Goal: Information Seeking & Learning: Check status

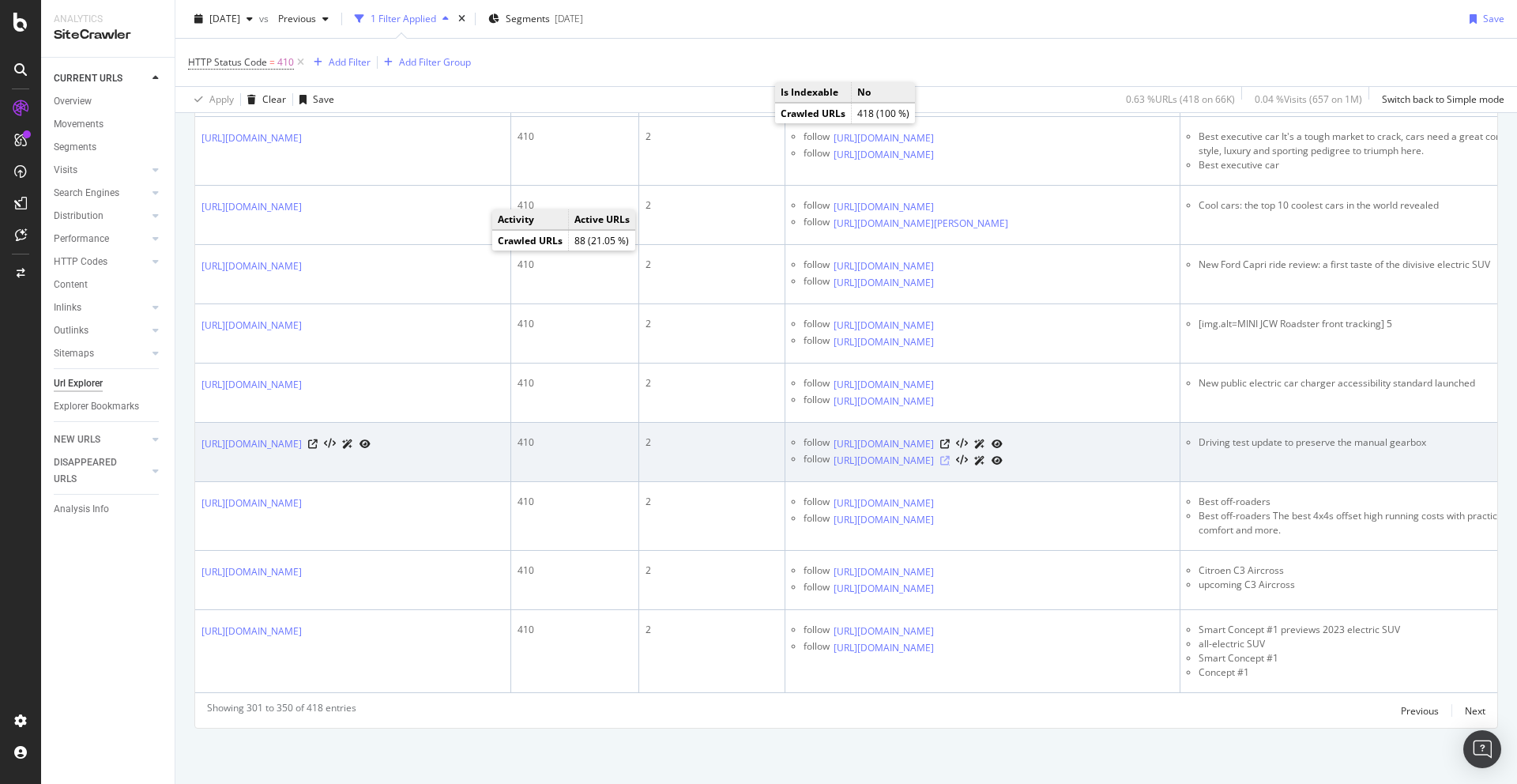
click at [950, 456] on icon at bounding box center [945, 460] width 10 height 10
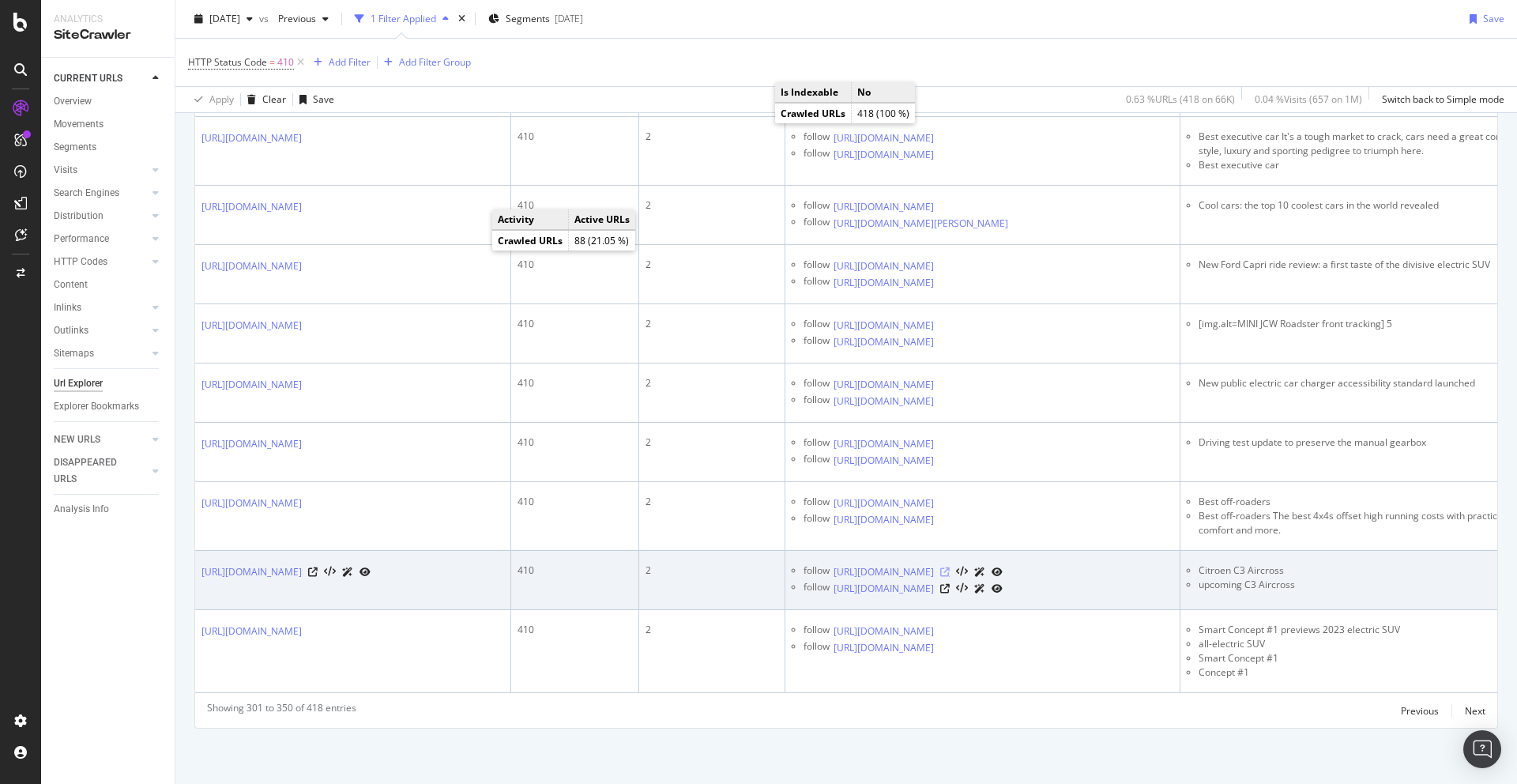
click at [950, 567] on icon at bounding box center [945, 572] width 10 height 10
click at [950, 584] on icon at bounding box center [945, 588] width 10 height 10
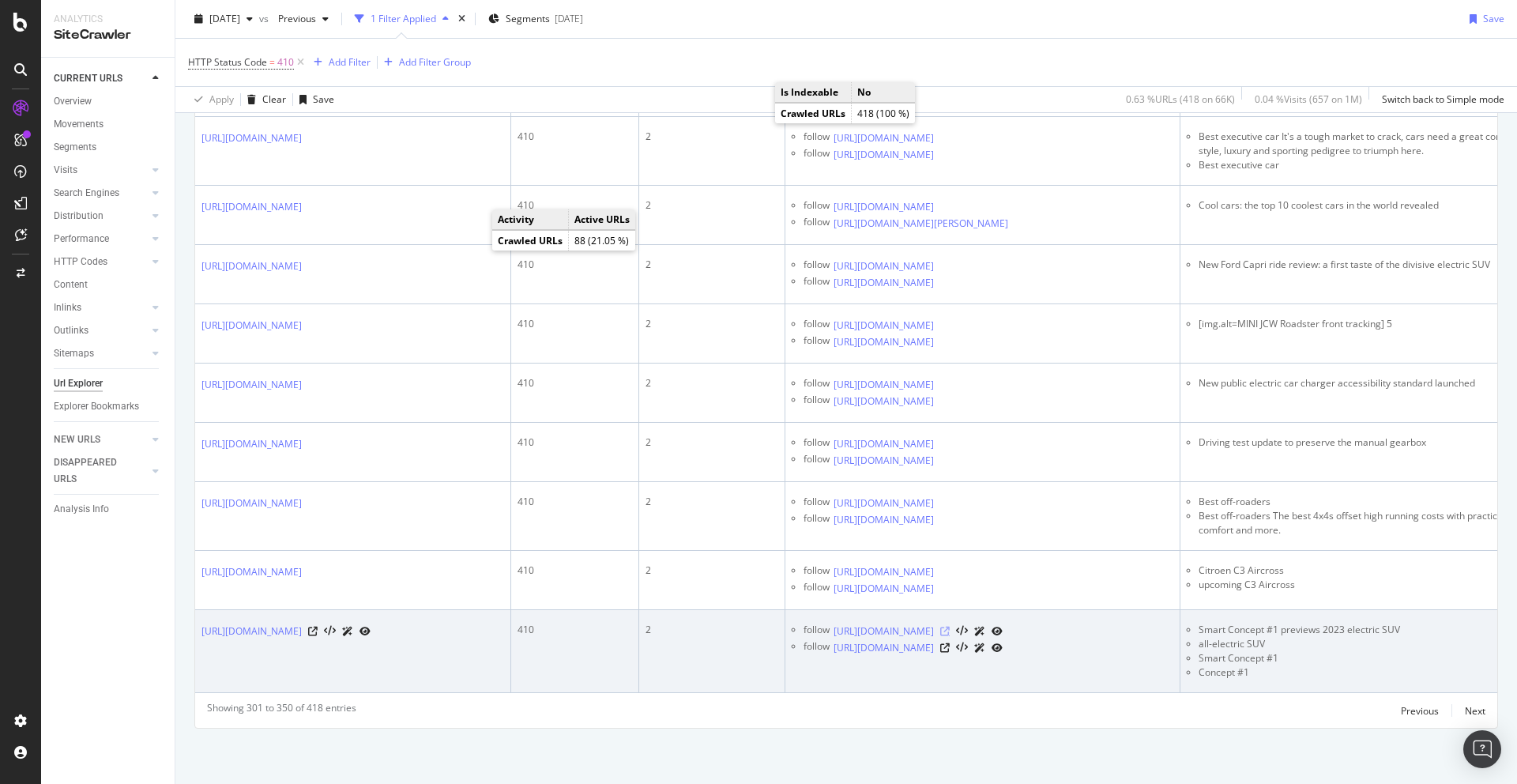
click at [950, 632] on icon at bounding box center [945, 631] width 10 height 10
click at [950, 652] on icon at bounding box center [945, 648] width 10 height 10
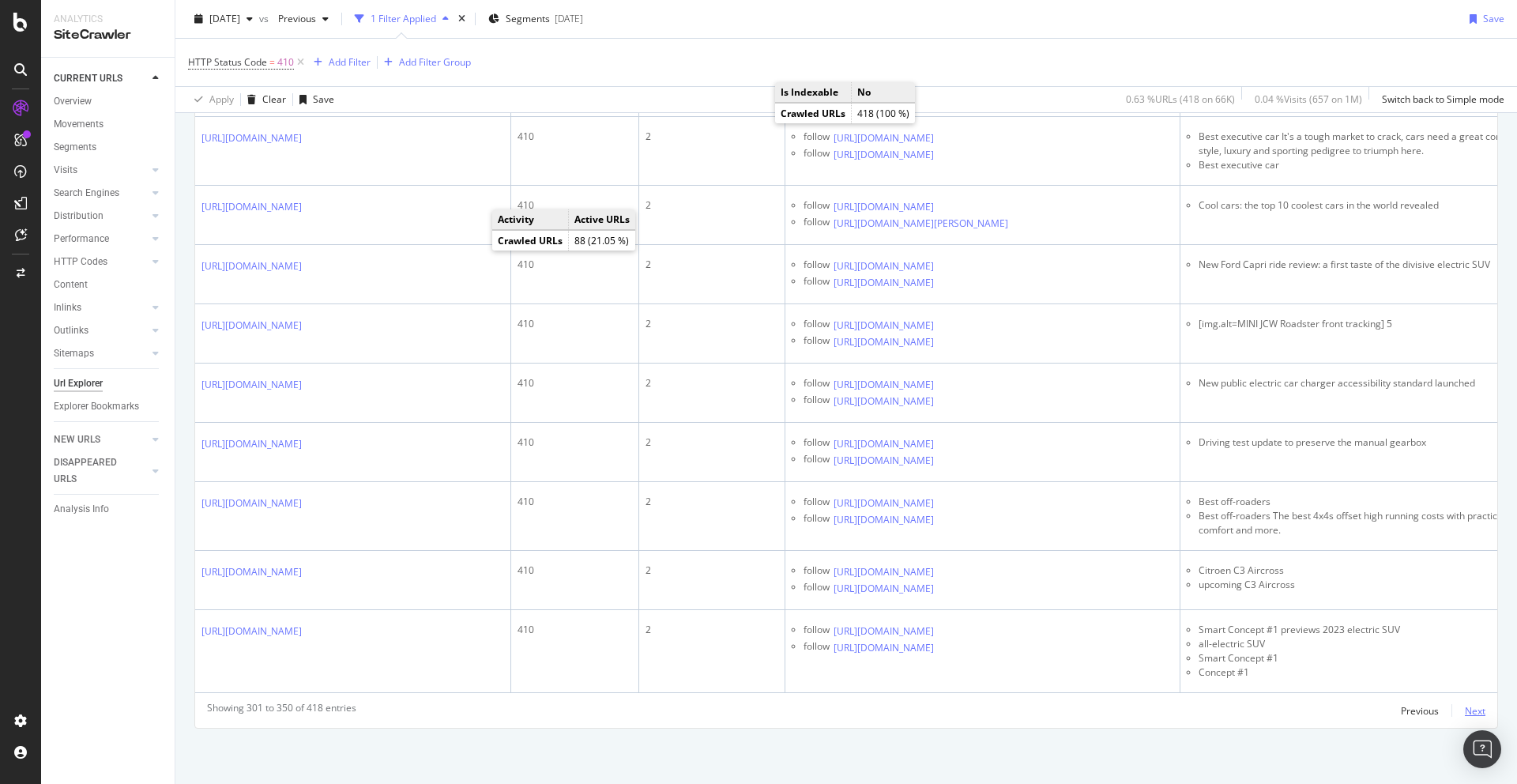
click at [1466, 706] on div "Next" at bounding box center [1475, 710] width 21 height 14
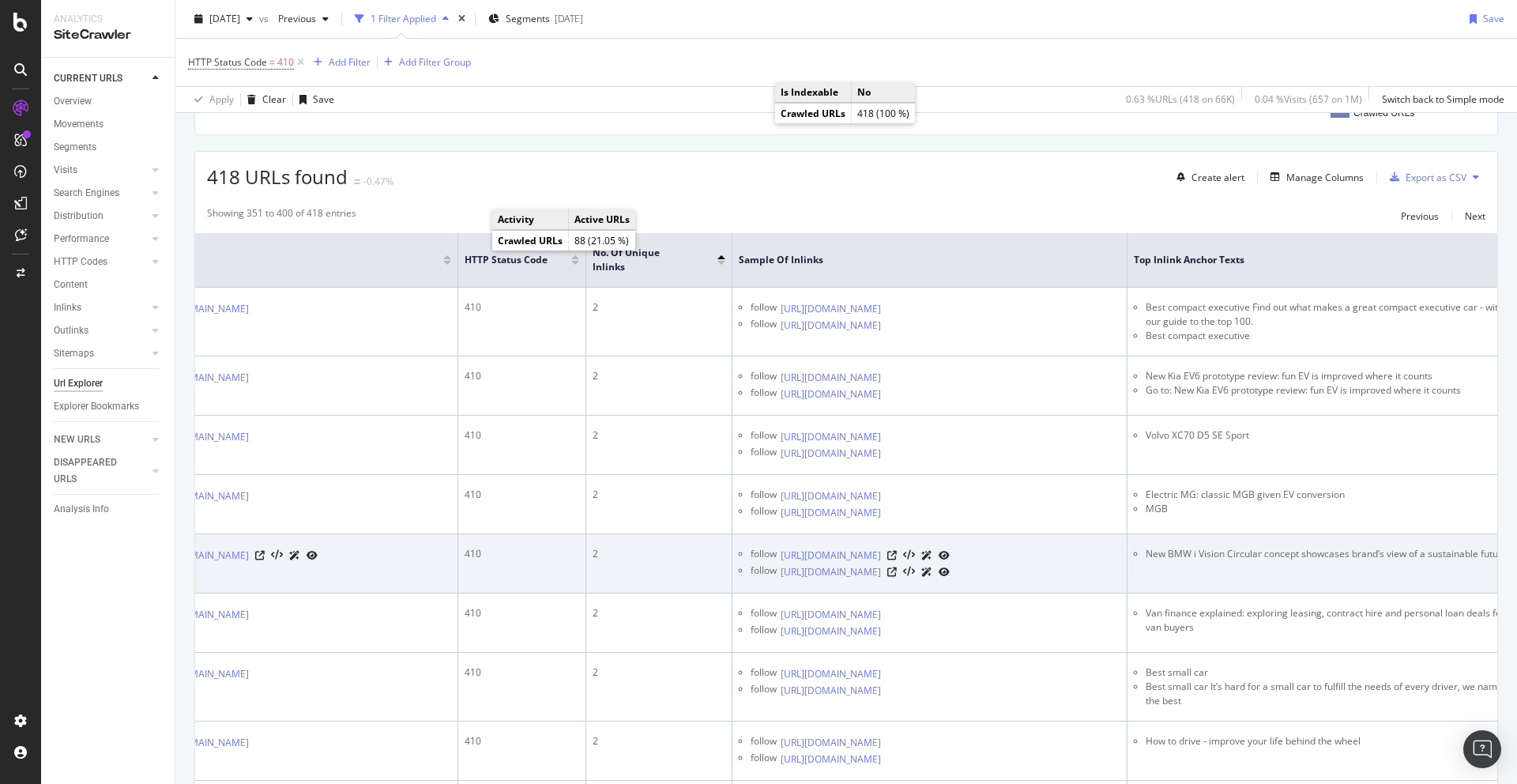
scroll to position [0, 79]
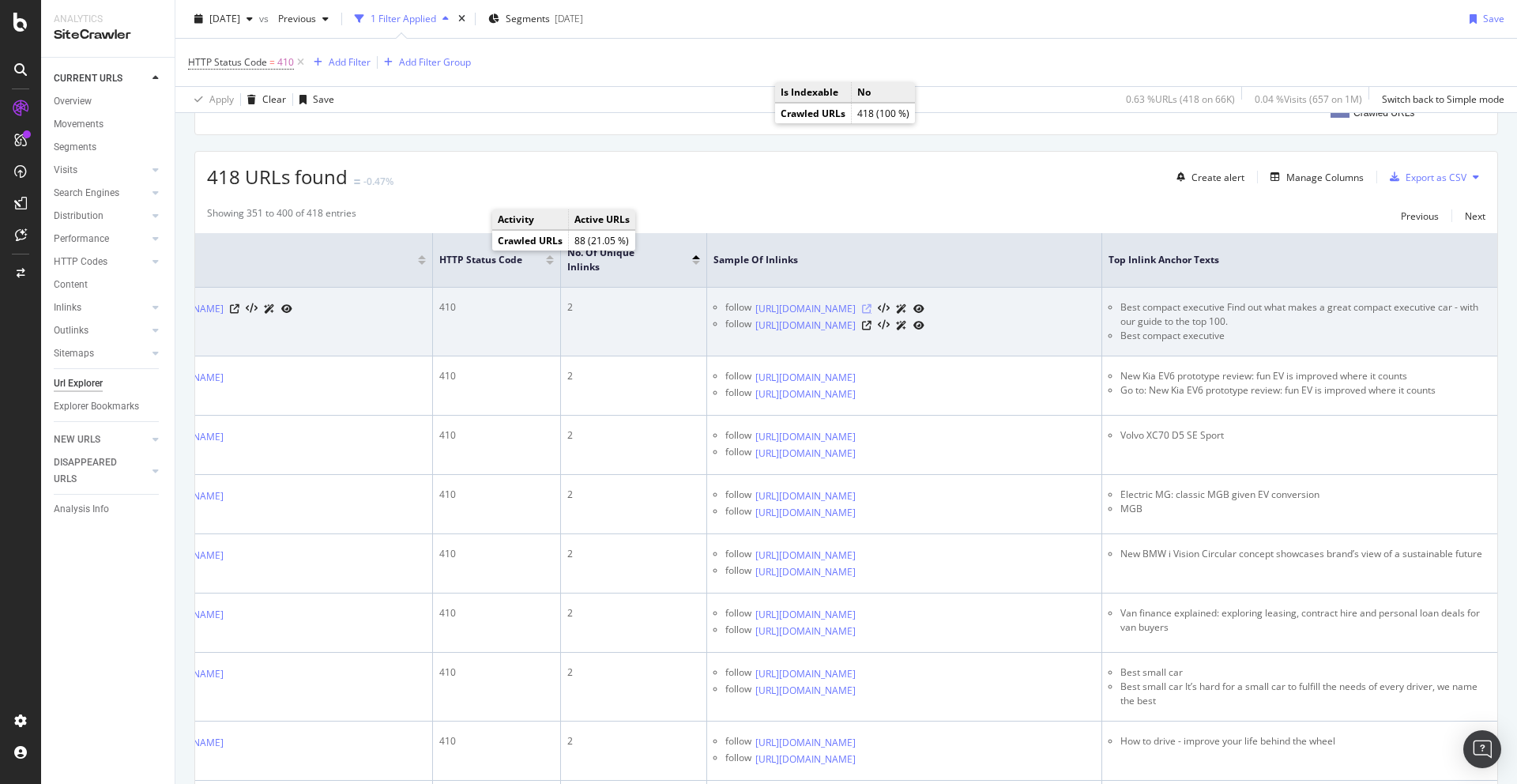
click at [872, 304] on icon at bounding box center [866, 309] width 10 height 10
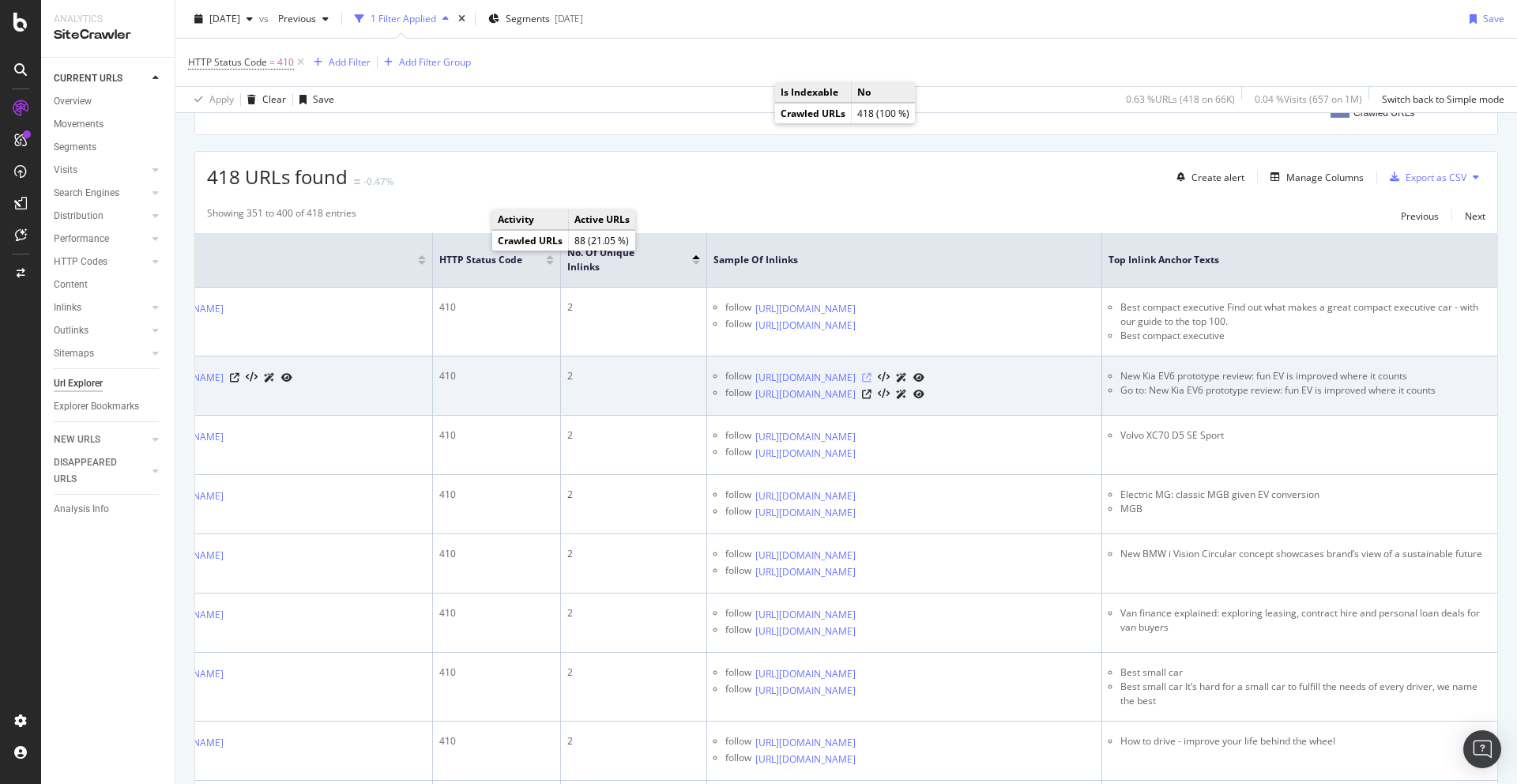
click at [872, 383] on icon at bounding box center [866, 377] width 10 height 10
click at [872, 399] on icon at bounding box center [866, 394] width 10 height 10
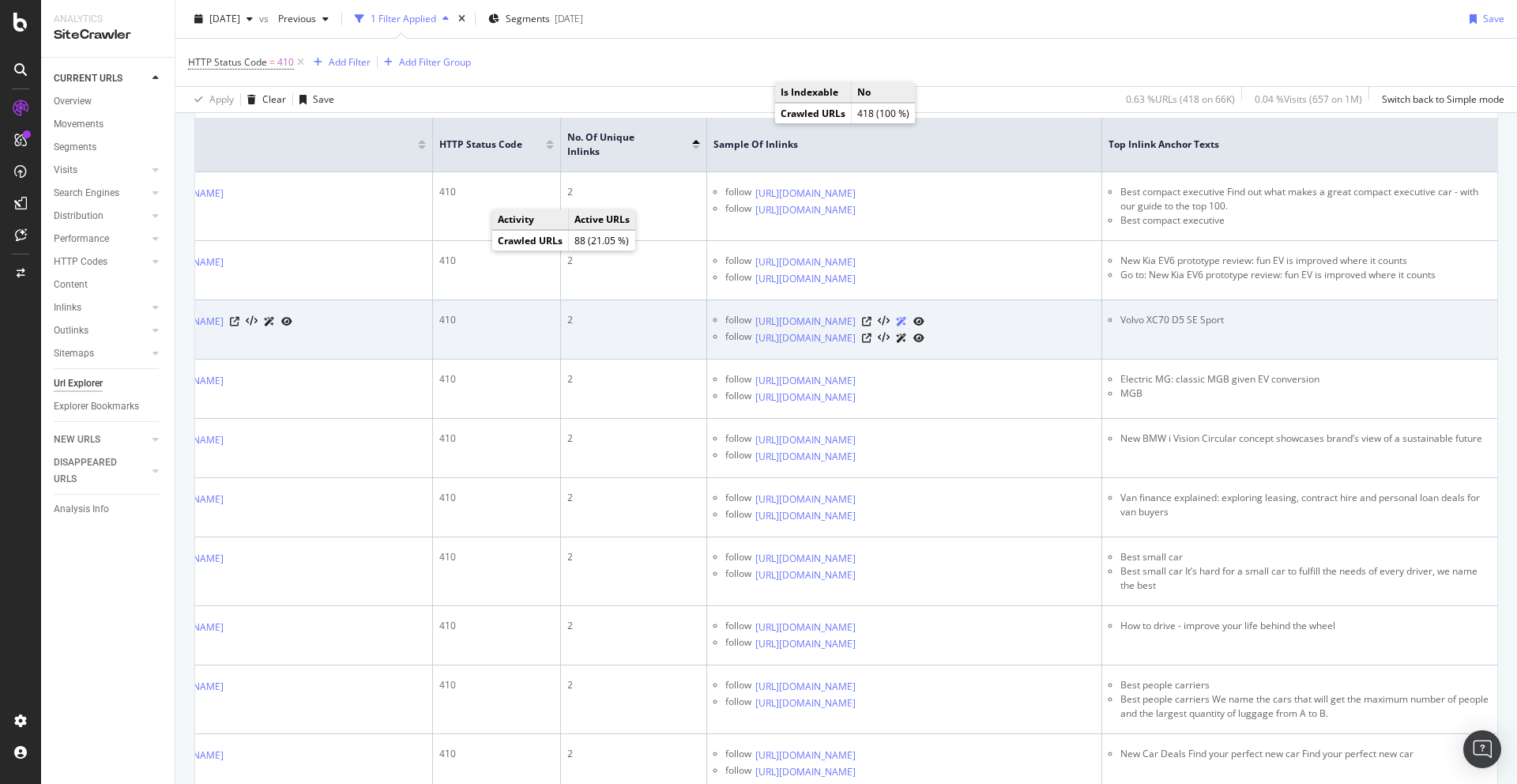
scroll to position [435, 0]
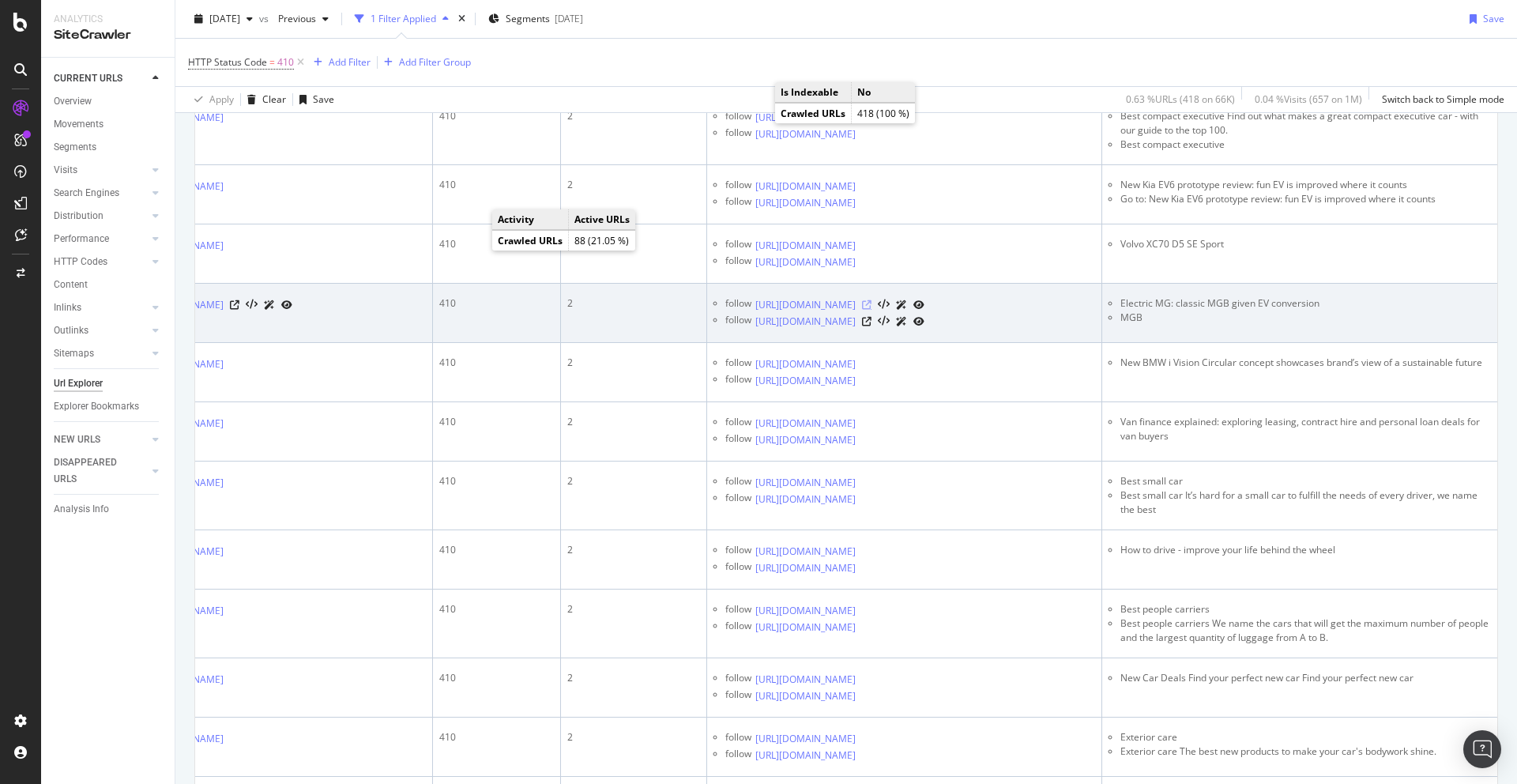
click at [872, 309] on icon at bounding box center [866, 305] width 10 height 10
click at [872, 327] on icon at bounding box center [866, 321] width 10 height 10
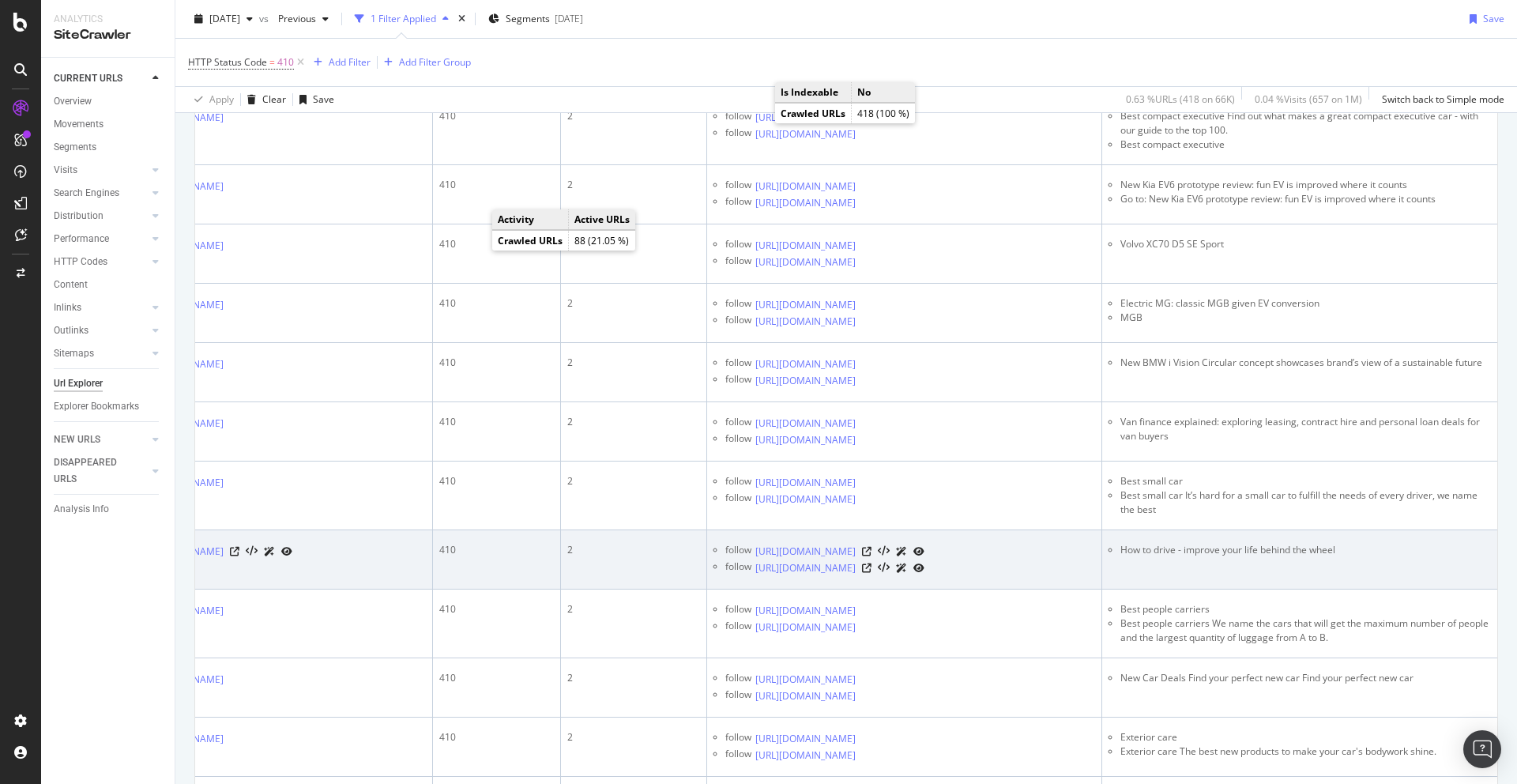
scroll to position [562, 0]
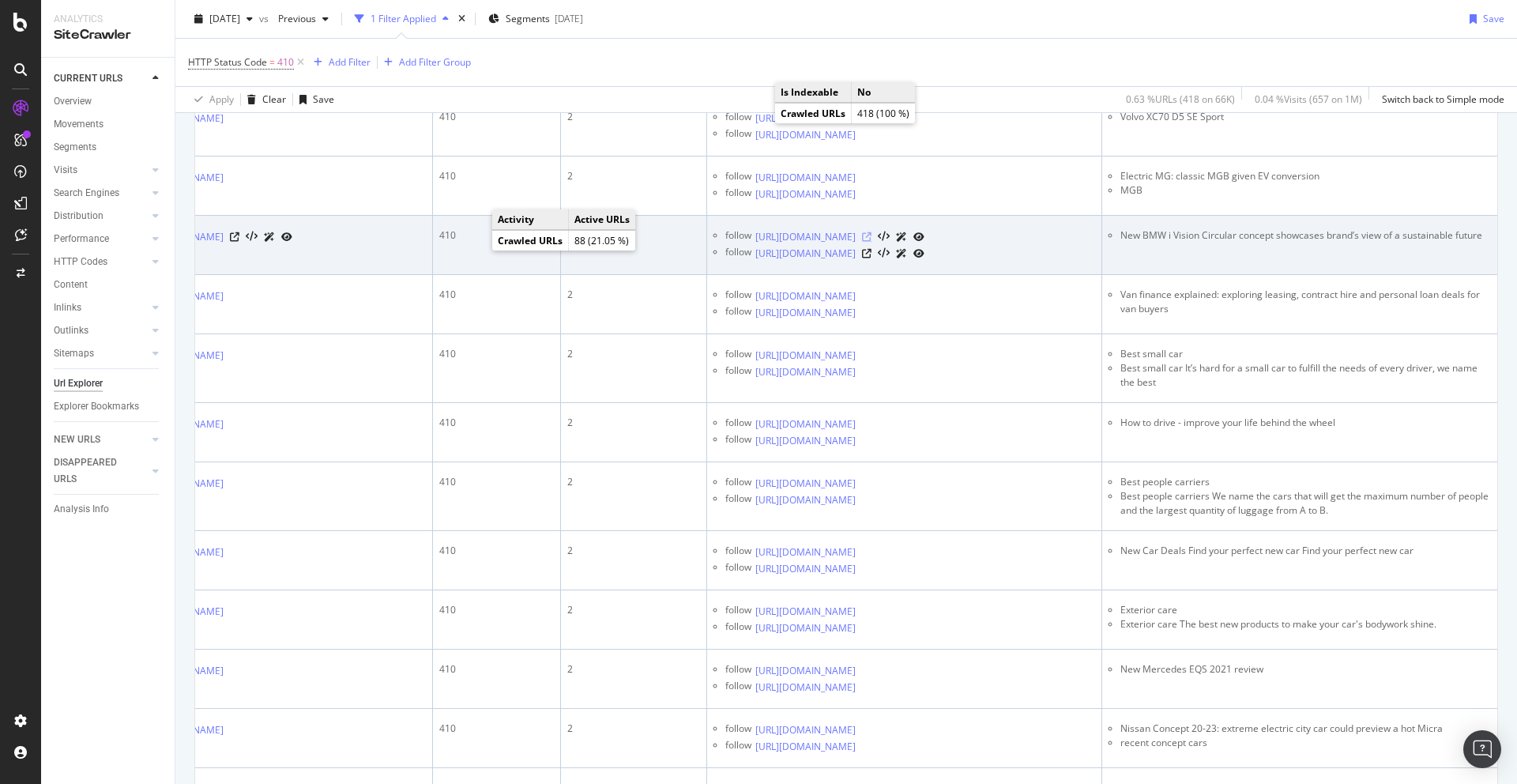
click at [872, 242] on icon at bounding box center [866, 236] width 10 height 10
click at [872, 258] on icon at bounding box center [866, 254] width 10 height 10
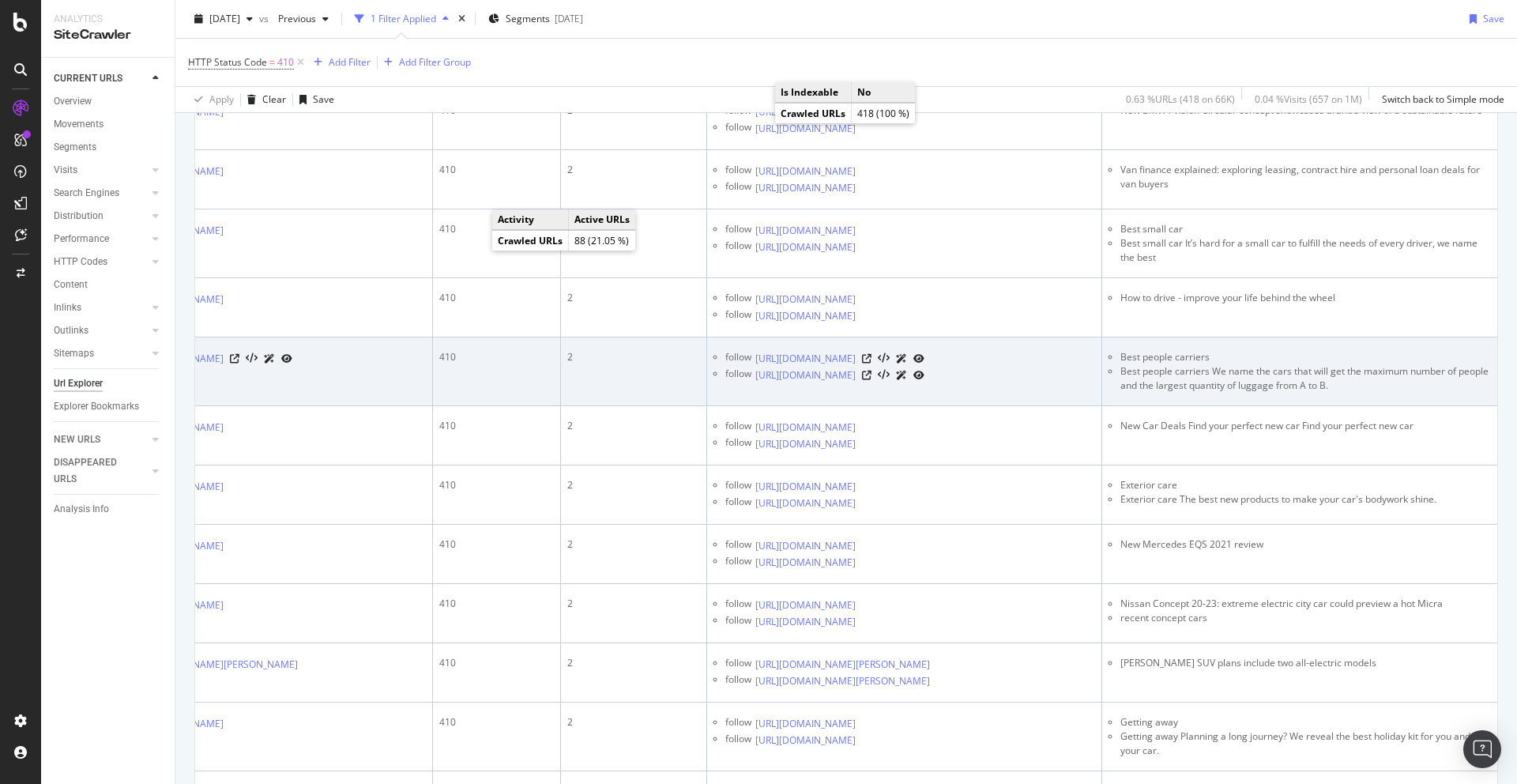
scroll to position [688, 0]
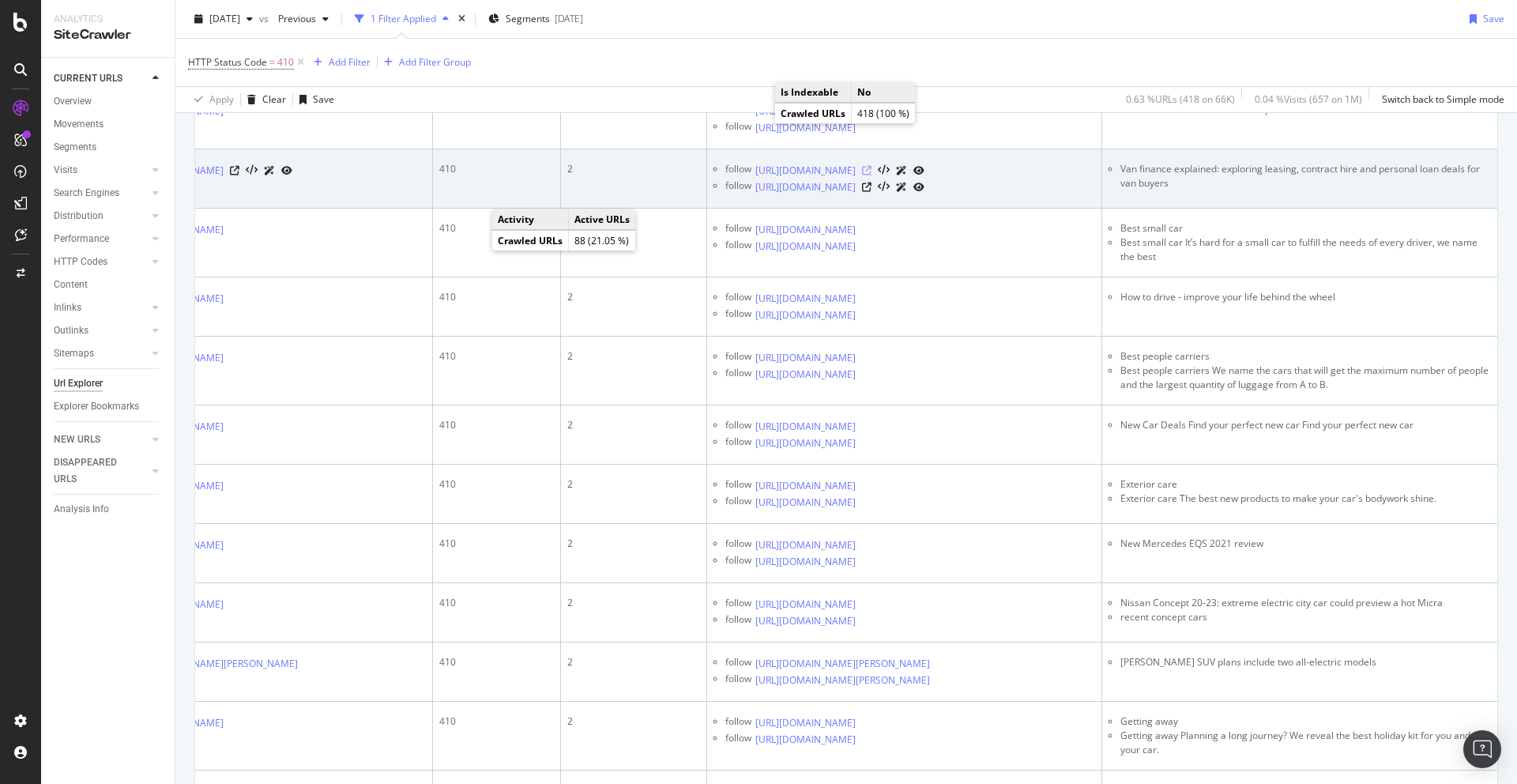
click at [872, 175] on icon at bounding box center [866, 171] width 10 height 10
click at [872, 192] on icon at bounding box center [866, 187] width 10 height 10
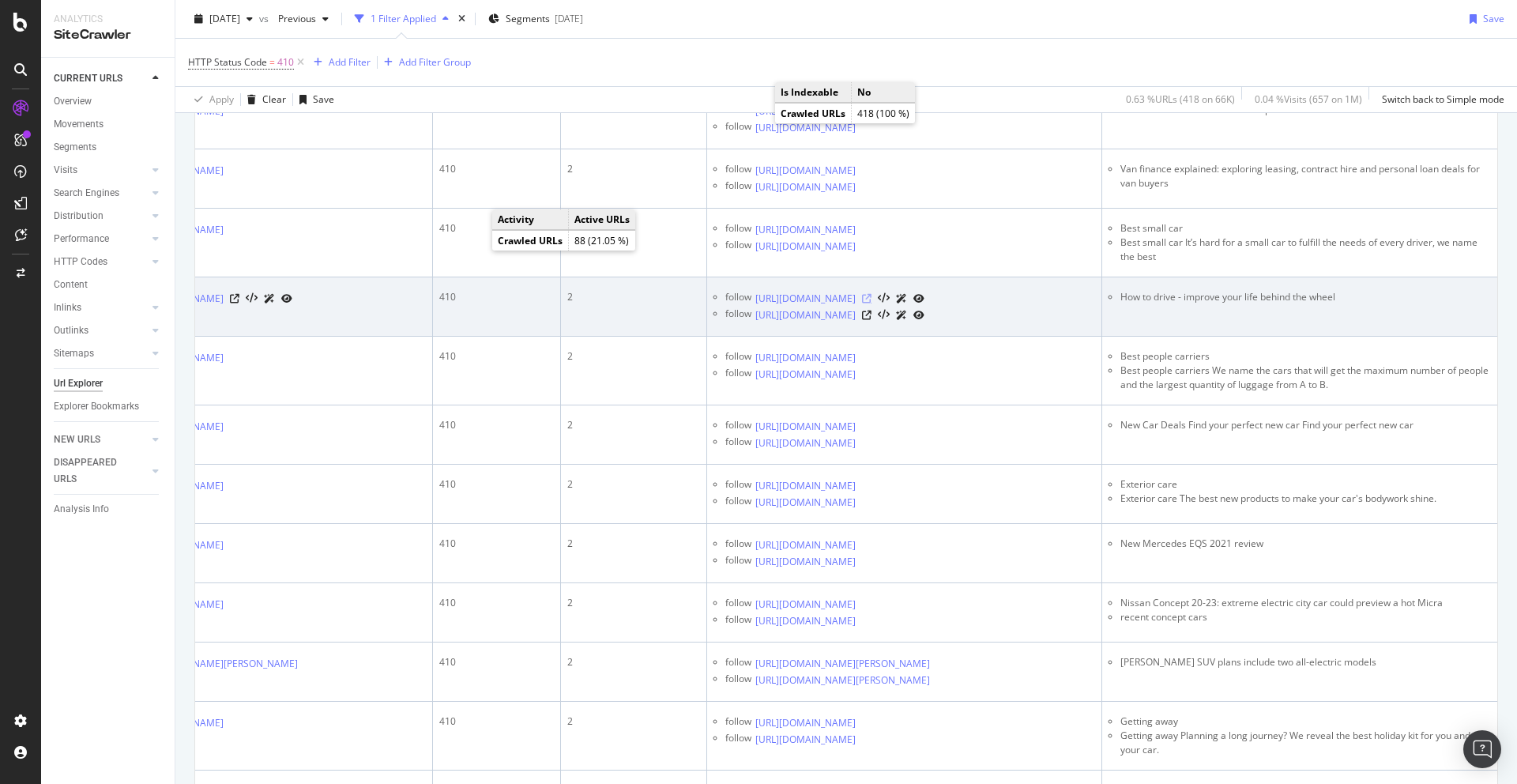
click at [872, 303] on icon at bounding box center [866, 299] width 10 height 10
click at [872, 320] on icon at bounding box center [866, 315] width 10 height 10
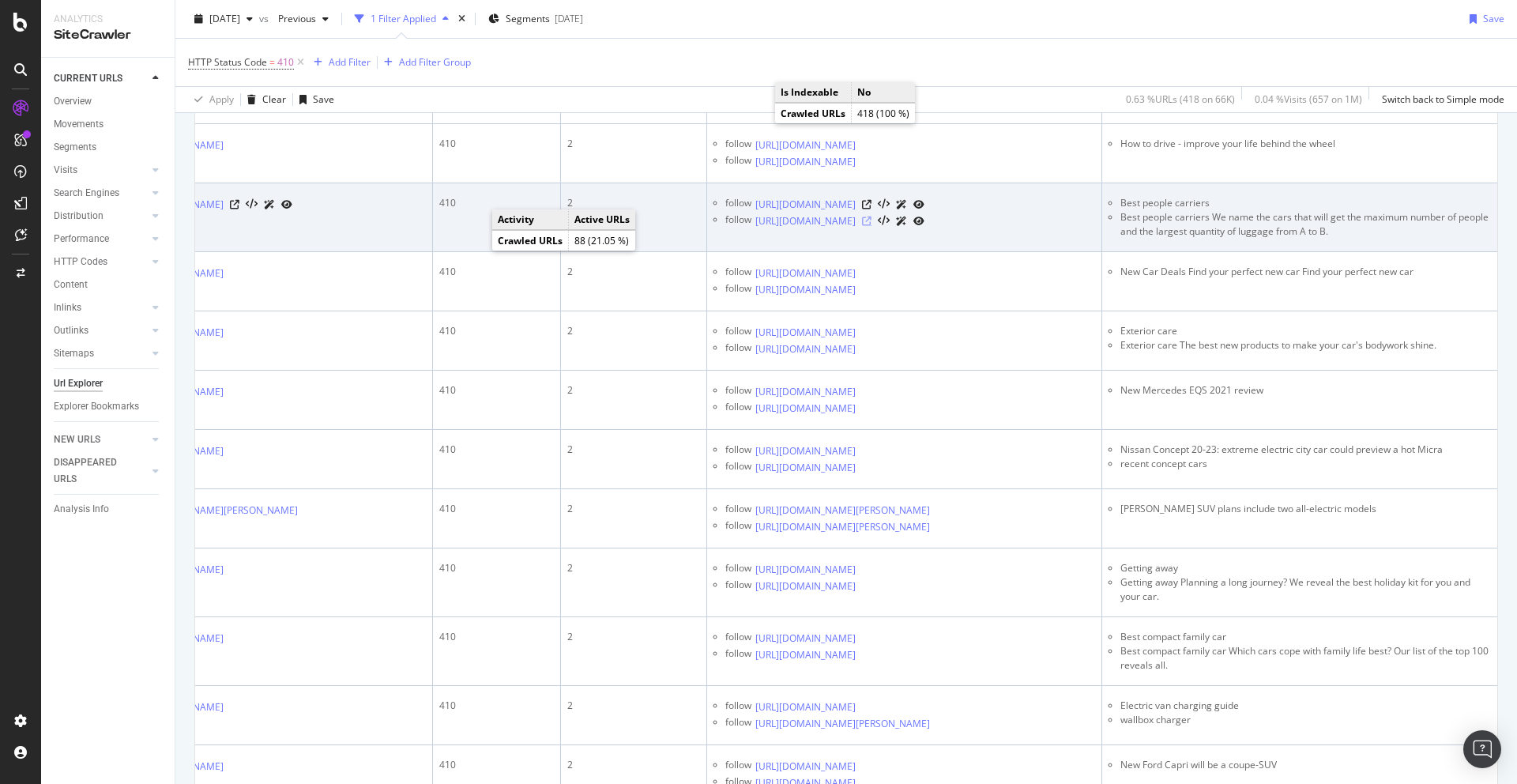
scroll to position [861, 0]
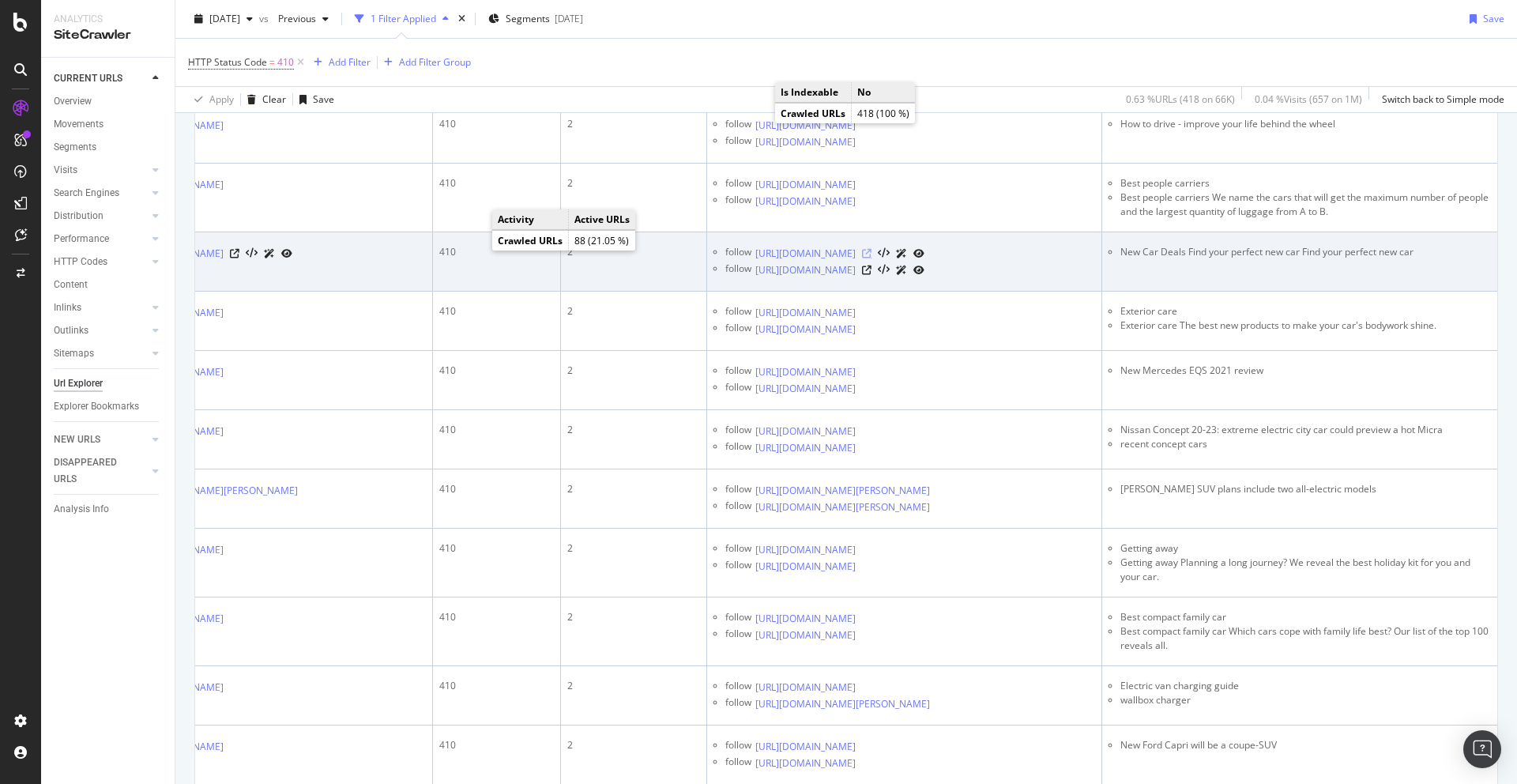
click at [872, 258] on icon at bounding box center [866, 254] width 10 height 10
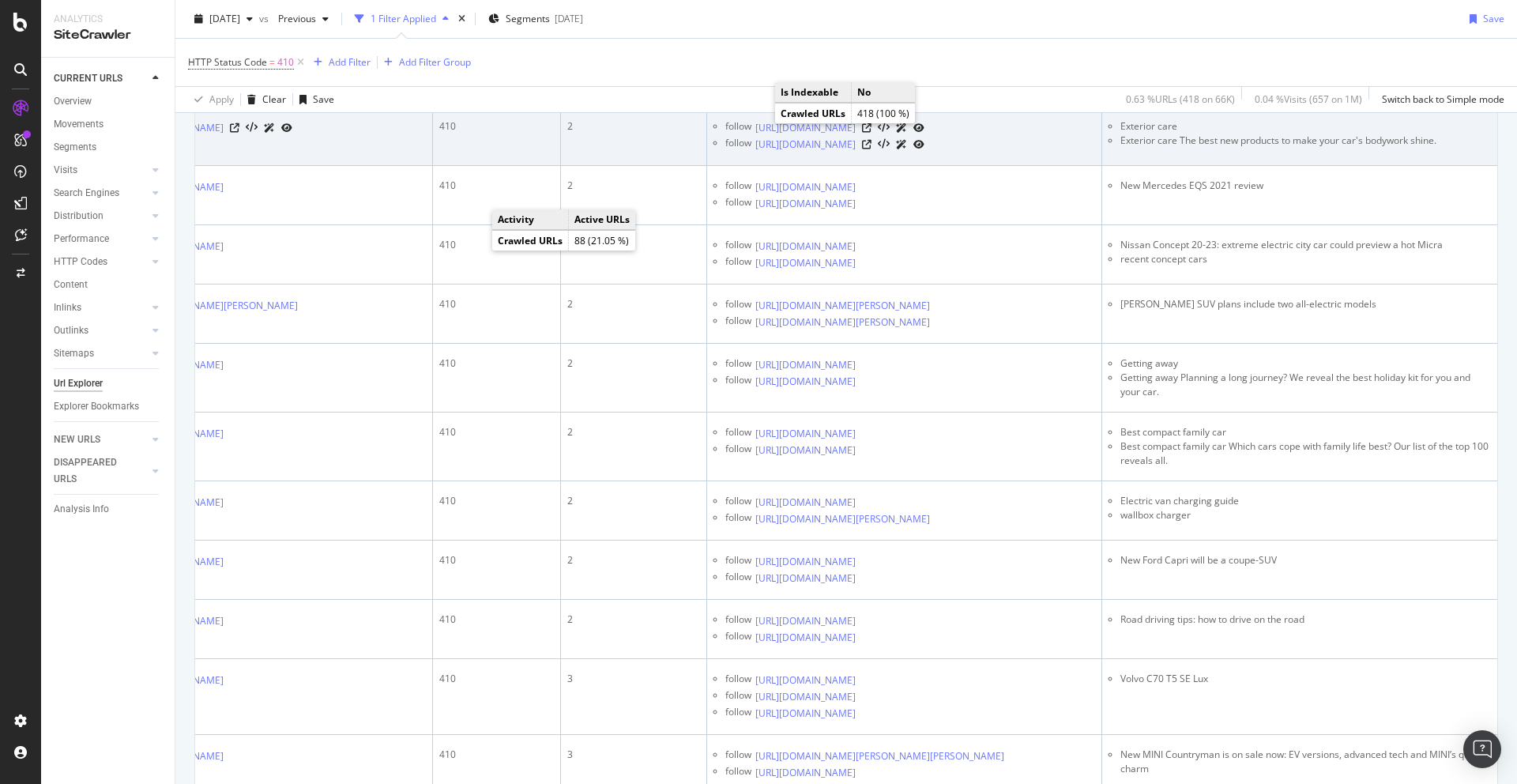
scroll to position [1057, 0]
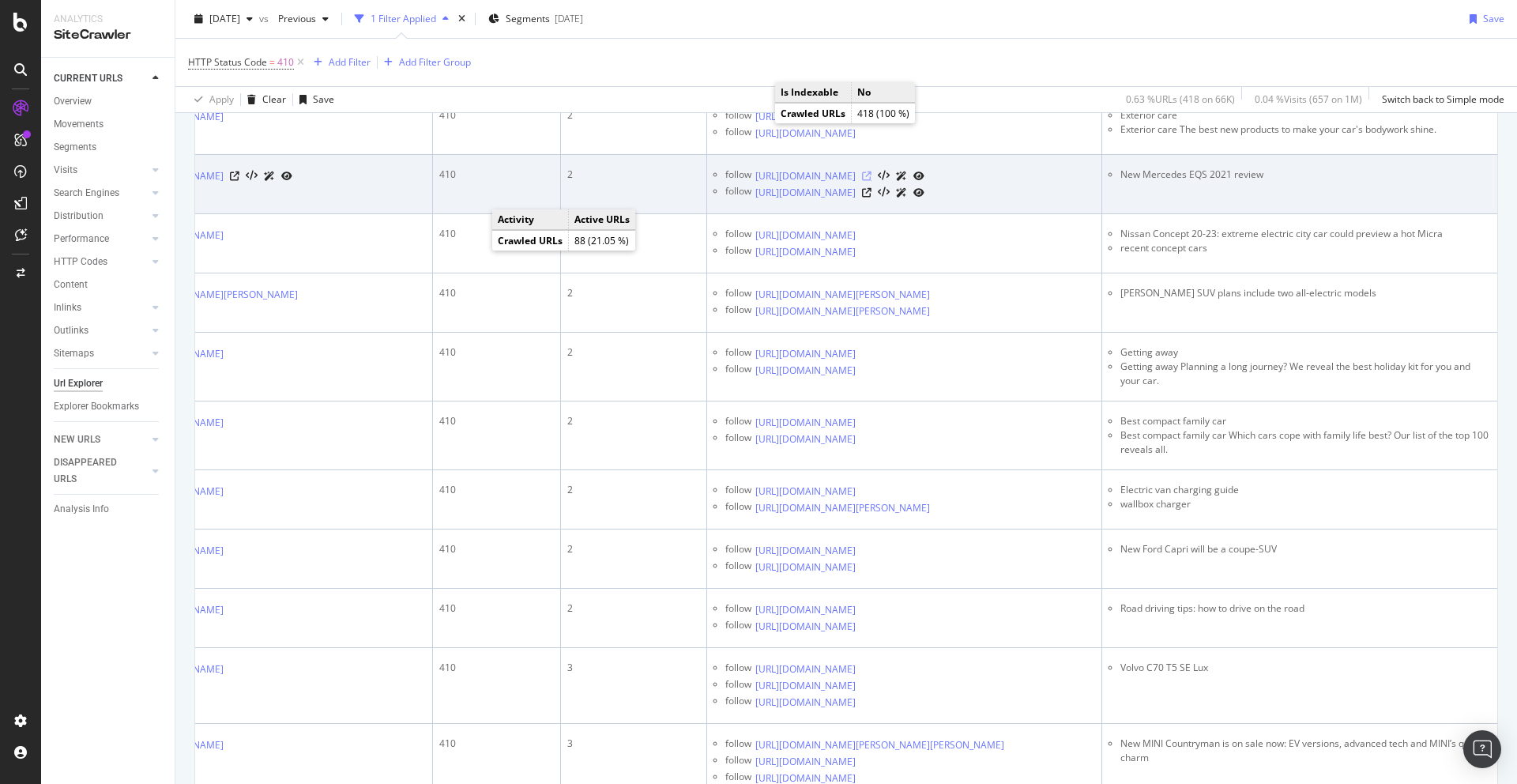
click at [872, 181] on icon at bounding box center [866, 176] width 10 height 10
click at [872, 198] on icon at bounding box center [866, 192] width 10 height 10
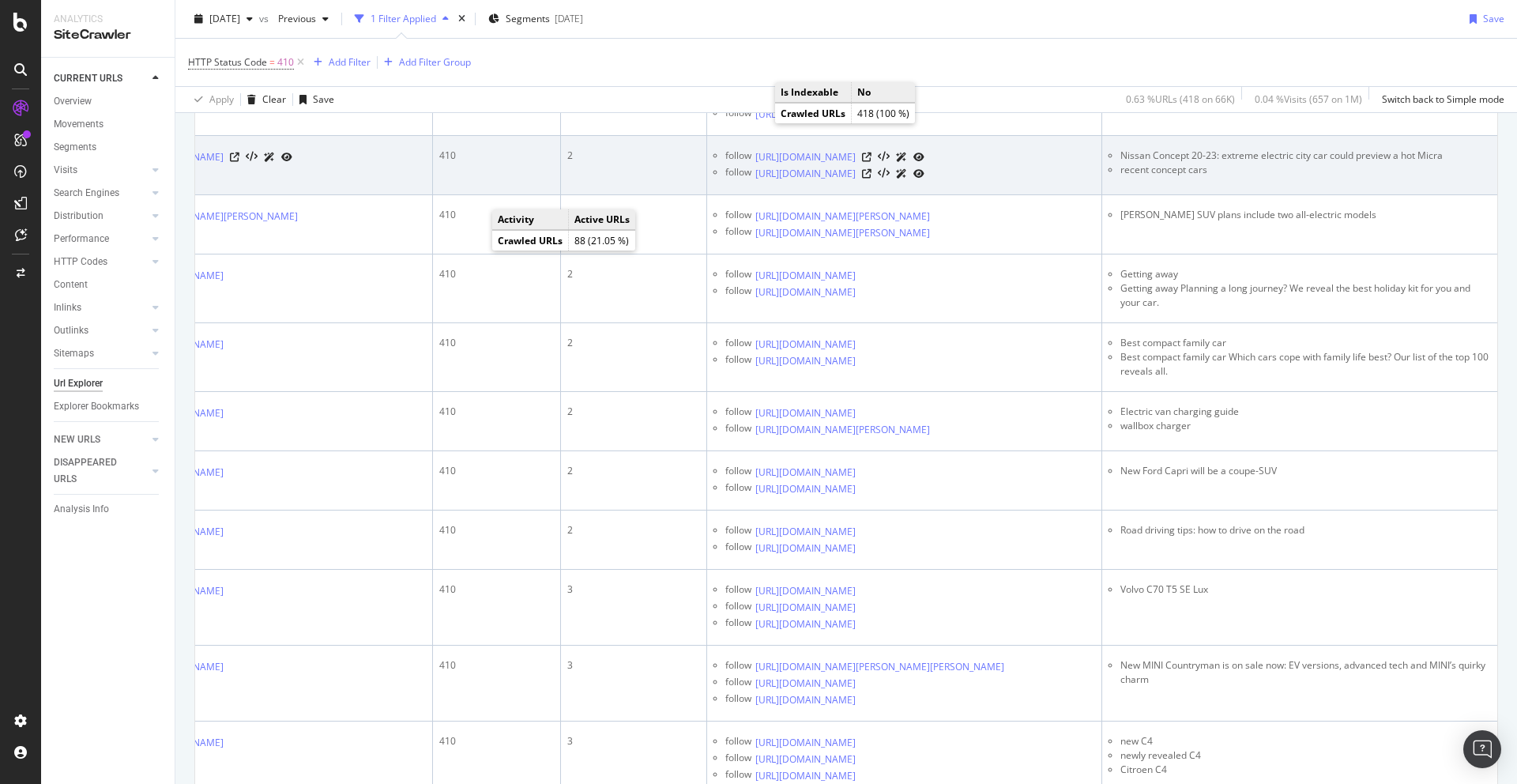
scroll to position [1148, 0]
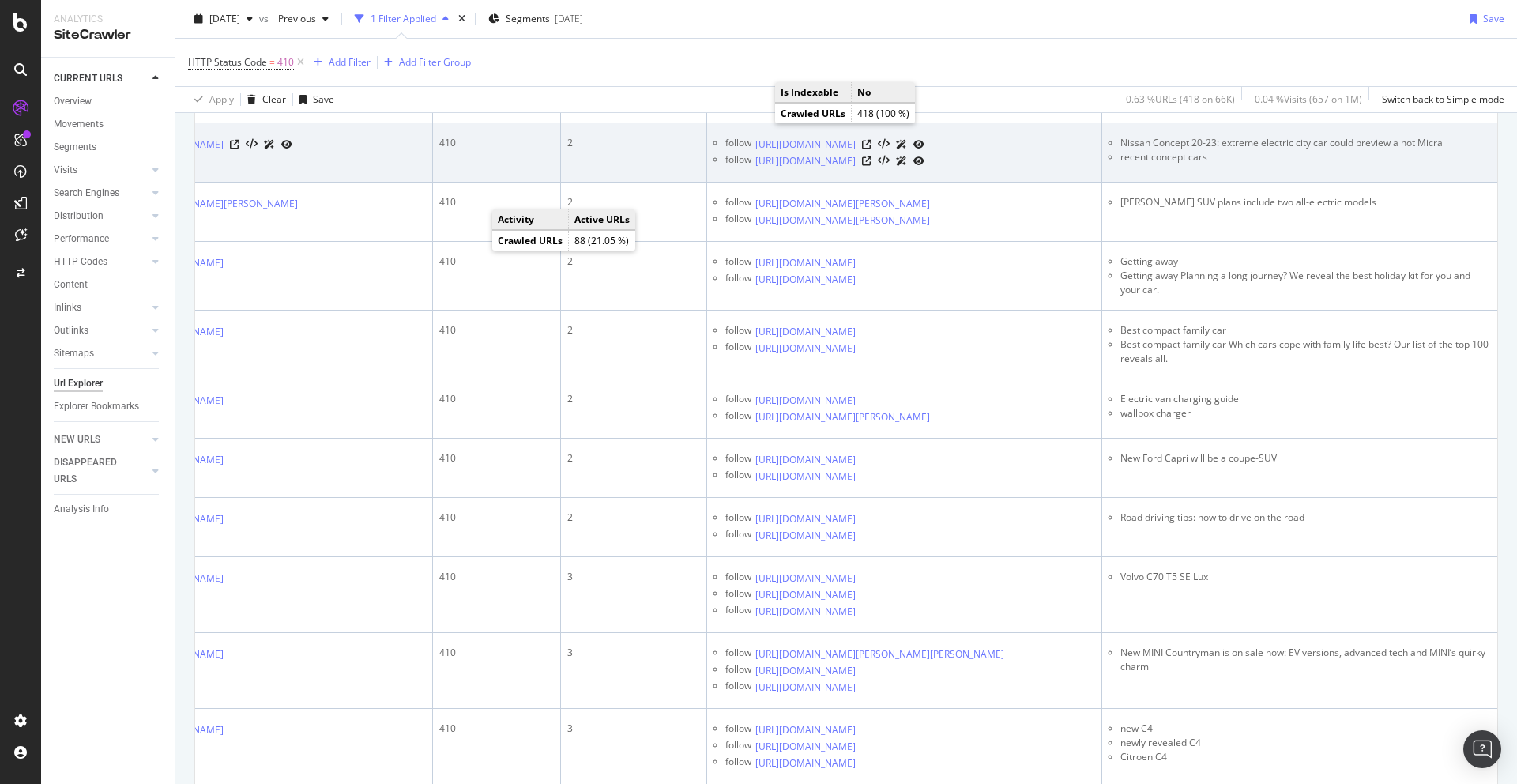
click at [925, 152] on div at bounding box center [893, 144] width 62 height 16
click at [872, 149] on icon at bounding box center [866, 144] width 10 height 10
click at [872, 166] on icon at bounding box center [866, 161] width 10 height 10
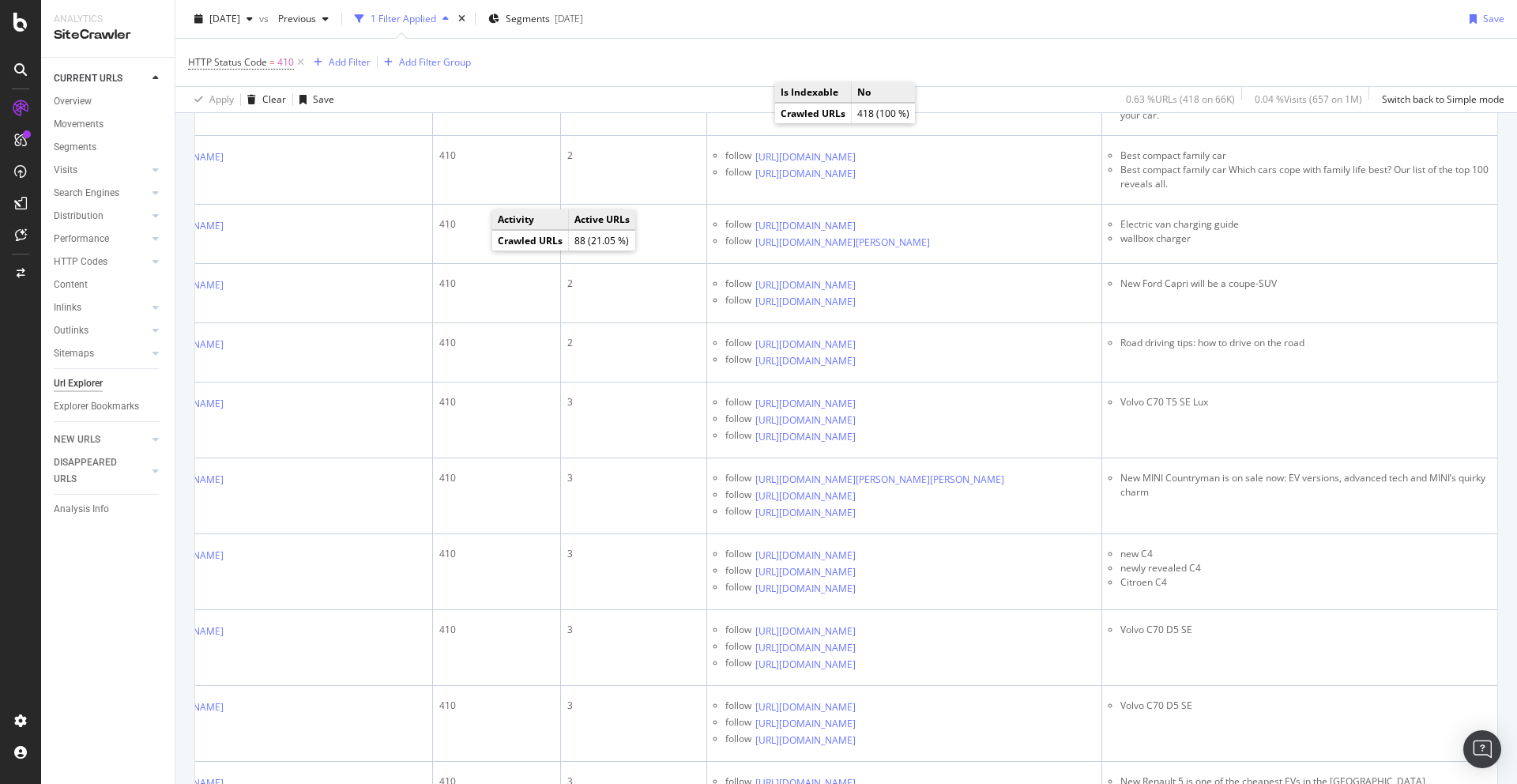
scroll to position [1324, 0]
click at [946, 32] on icon at bounding box center [941, 27] width 10 height 10
click at [946, 49] on icon at bounding box center [941, 44] width 10 height 10
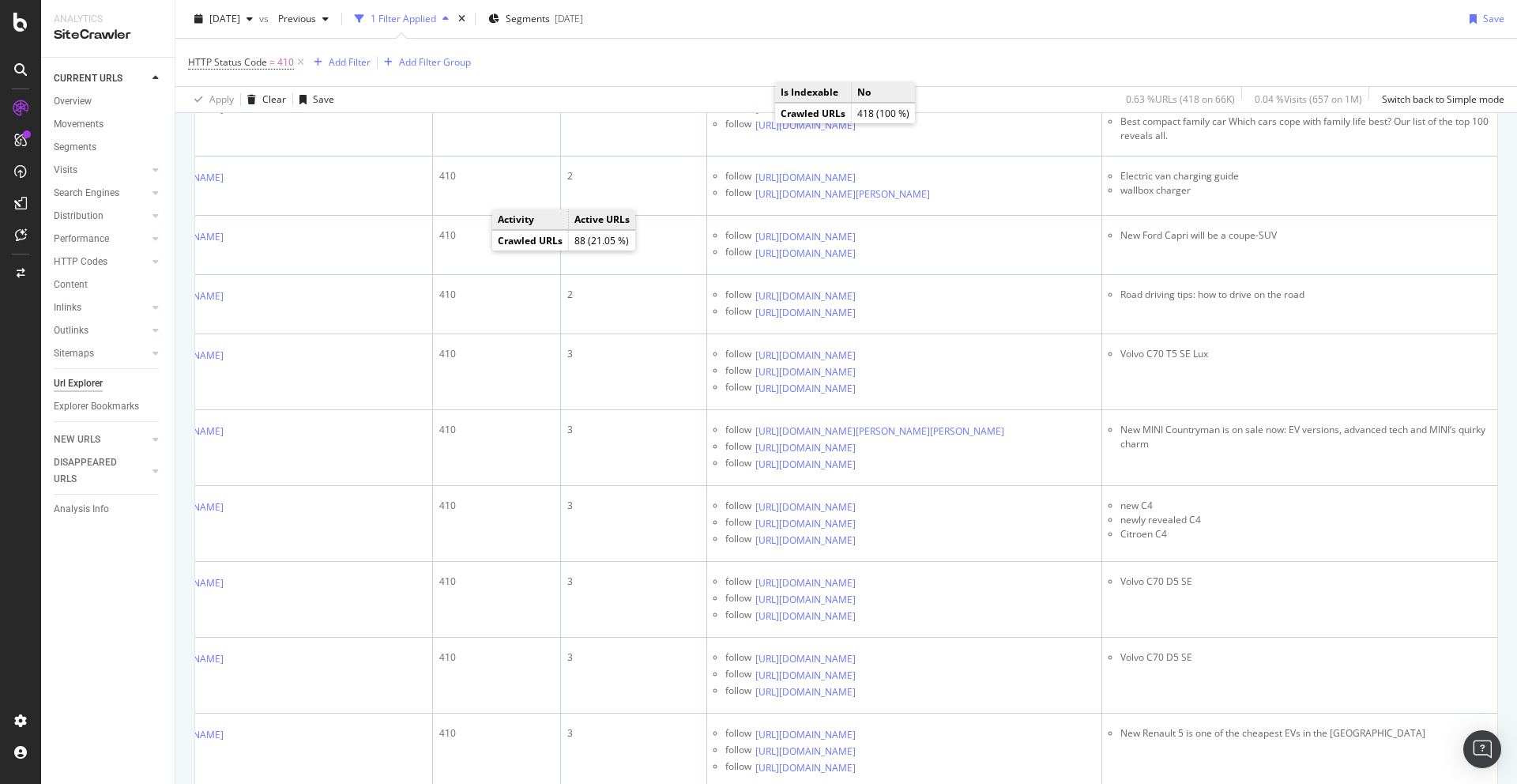
scroll to position [1371, 0]
click at [872, 44] on icon at bounding box center [866, 40] width 10 height 10
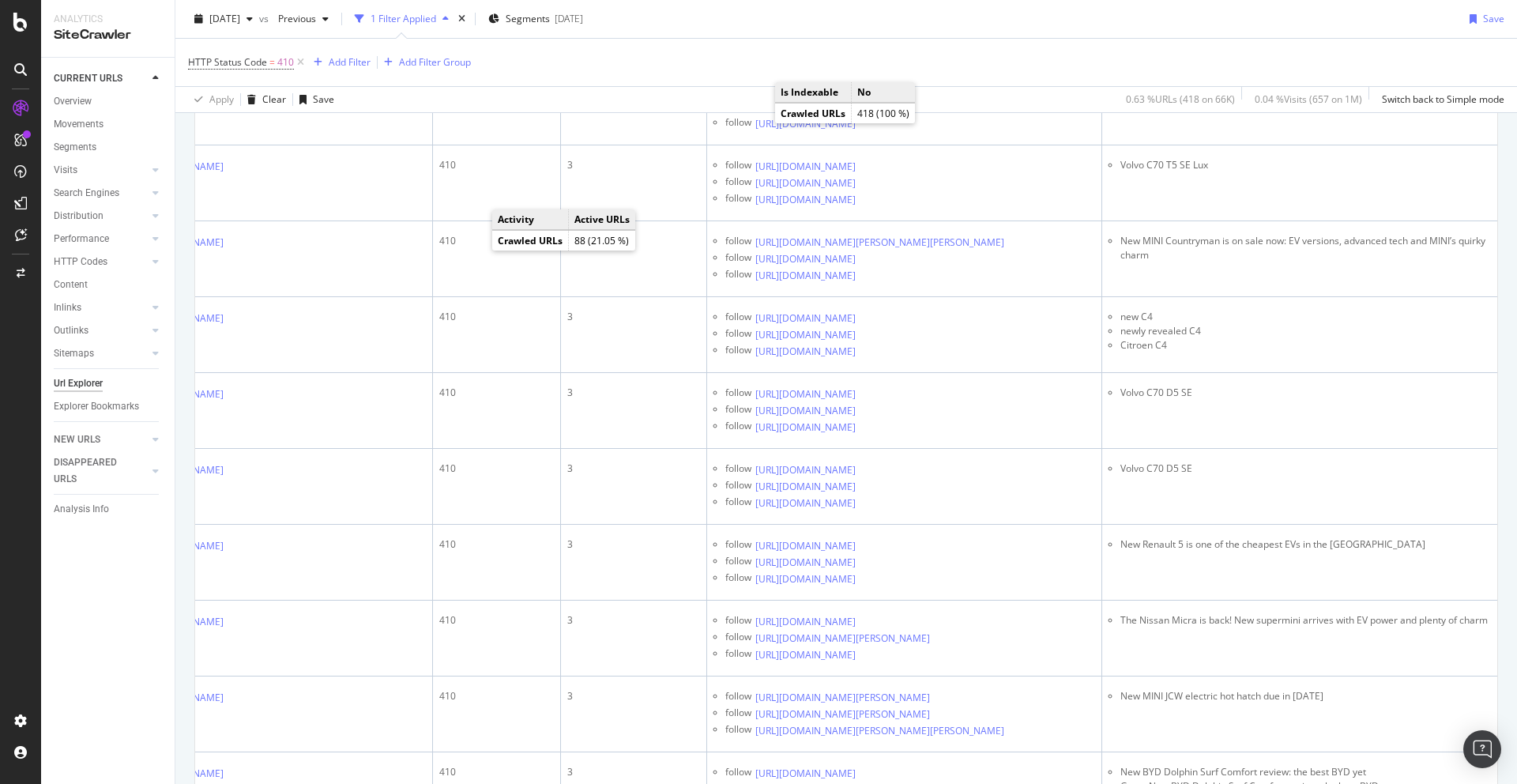
scroll to position [1573, 0]
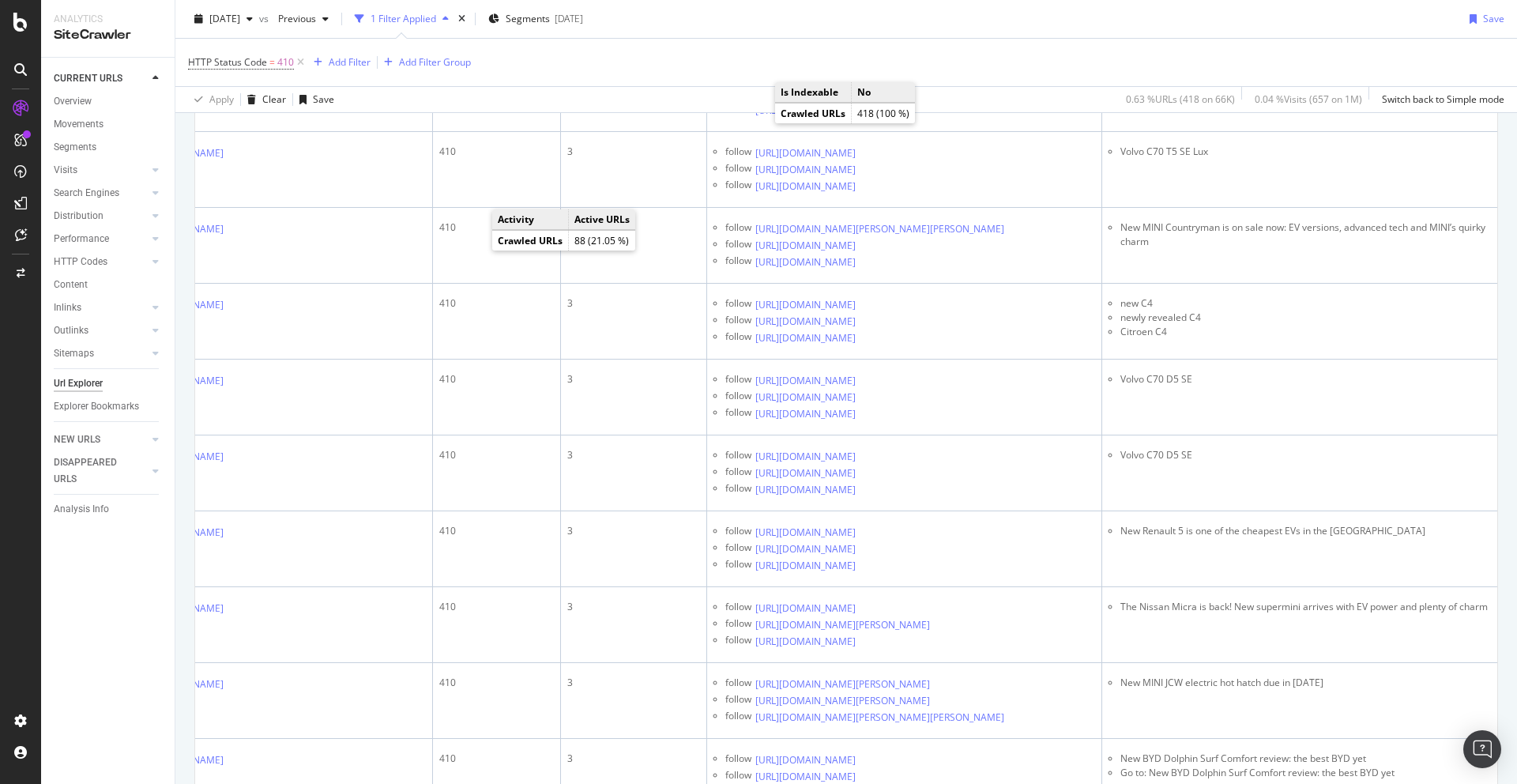
click at [872, 40] on icon at bounding box center [866, 34] width 10 height 10
click at [872, 56] on icon at bounding box center [866, 51] width 10 height 10
